Goal: Obtain resource: Download file/media

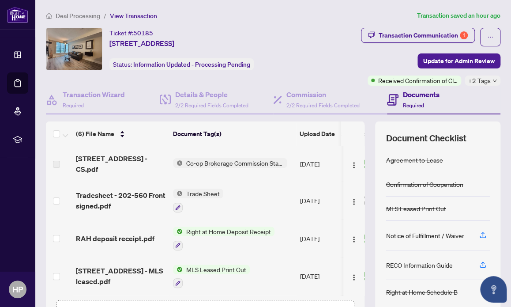
click at [262, 159] on span "Co-op Brokerage Commission Statement" at bounding box center [235, 163] width 105 height 10
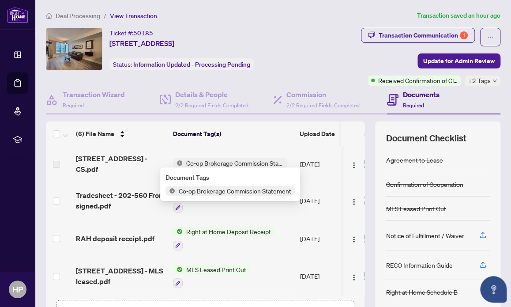
click at [244, 192] on span "Co-op Brokerage Commission Statement" at bounding box center [235, 191] width 120 height 10
click at [256, 158] on span "Co-op Brokerage Commission Statement" at bounding box center [235, 163] width 105 height 10
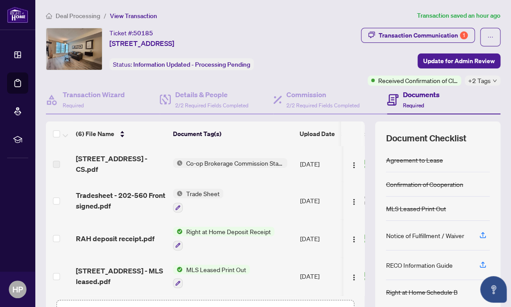
click at [142, 158] on span "560 Front St 202 - CS.pdf" at bounding box center [121, 163] width 90 height 21
click at [60, 162] on label at bounding box center [56, 164] width 7 height 10
click at [433, 34] on div "Transaction Communication 1" at bounding box center [423, 35] width 89 height 14
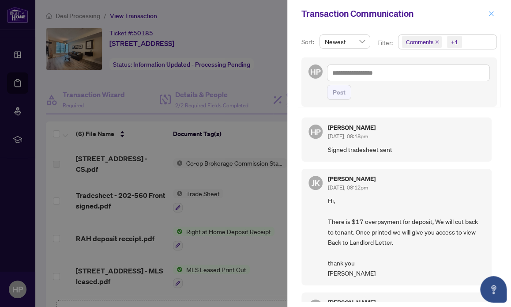
click at [492, 14] on icon "close" at bounding box center [491, 14] width 6 height 6
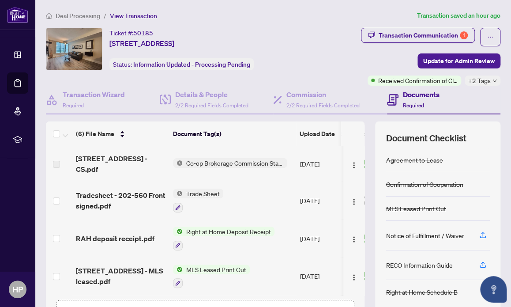
click at [492, 14] on article "Transaction saved an hour ago" at bounding box center [458, 16] width 83 height 10
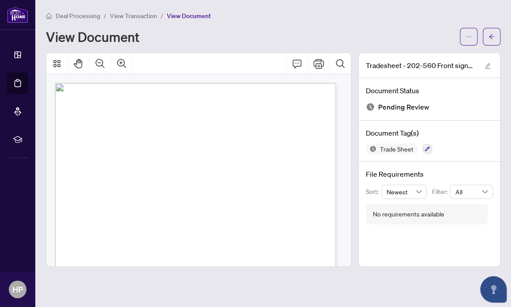
scroll to position [72, 0]
